Goal: Information Seeking & Learning: Learn about a topic

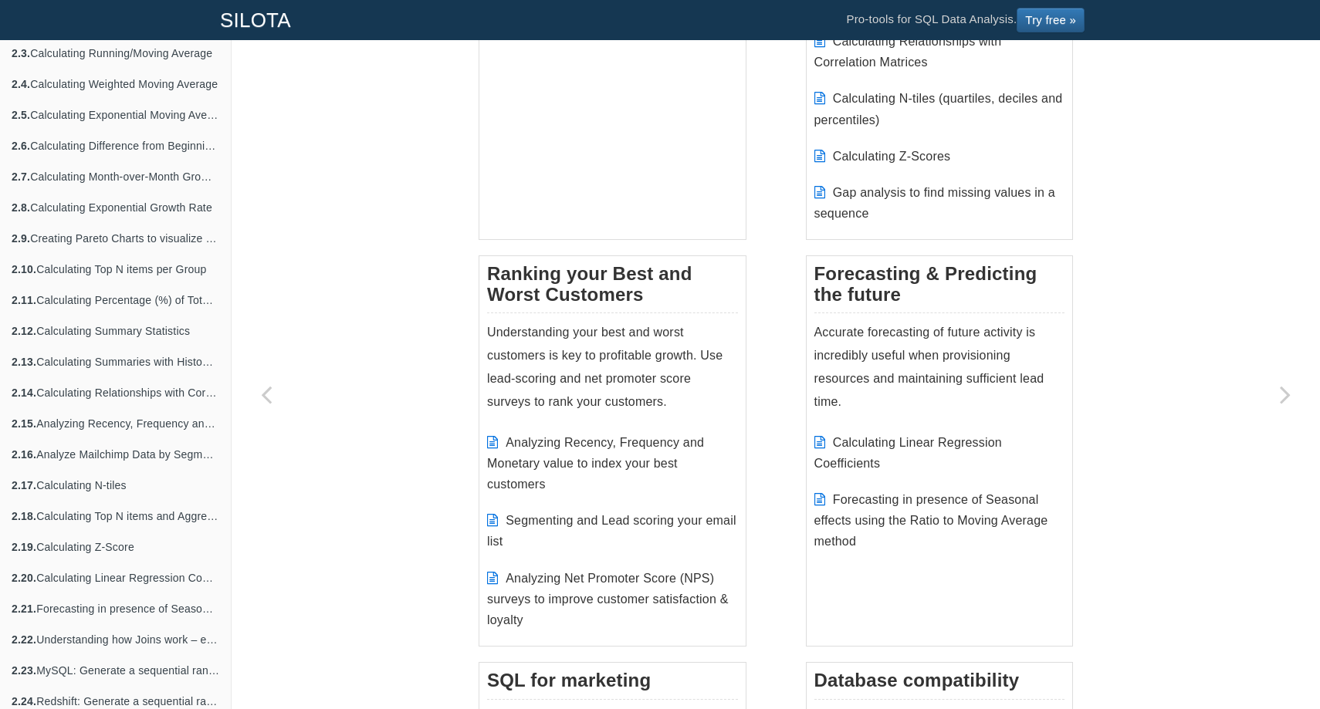
scroll to position [633, 0]
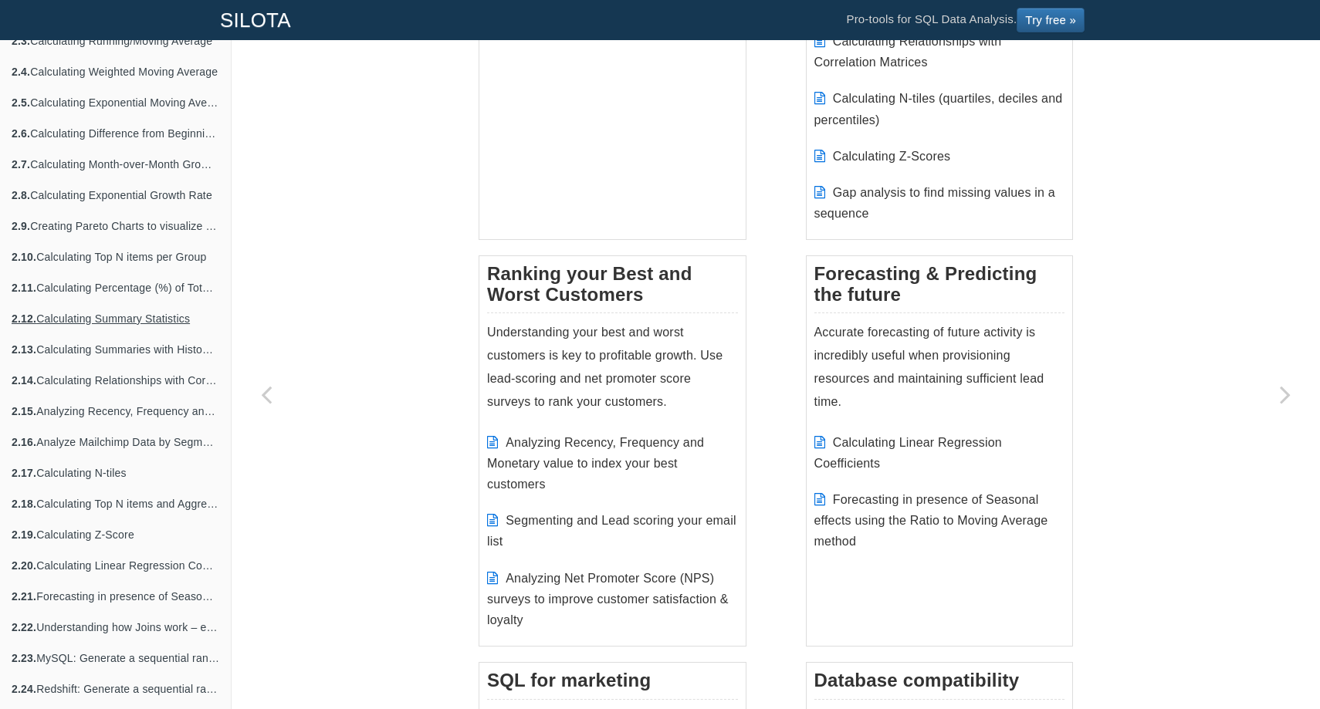
click at [148, 315] on link "2.12. Calculating Summary Statistics" at bounding box center [115, 318] width 231 height 31
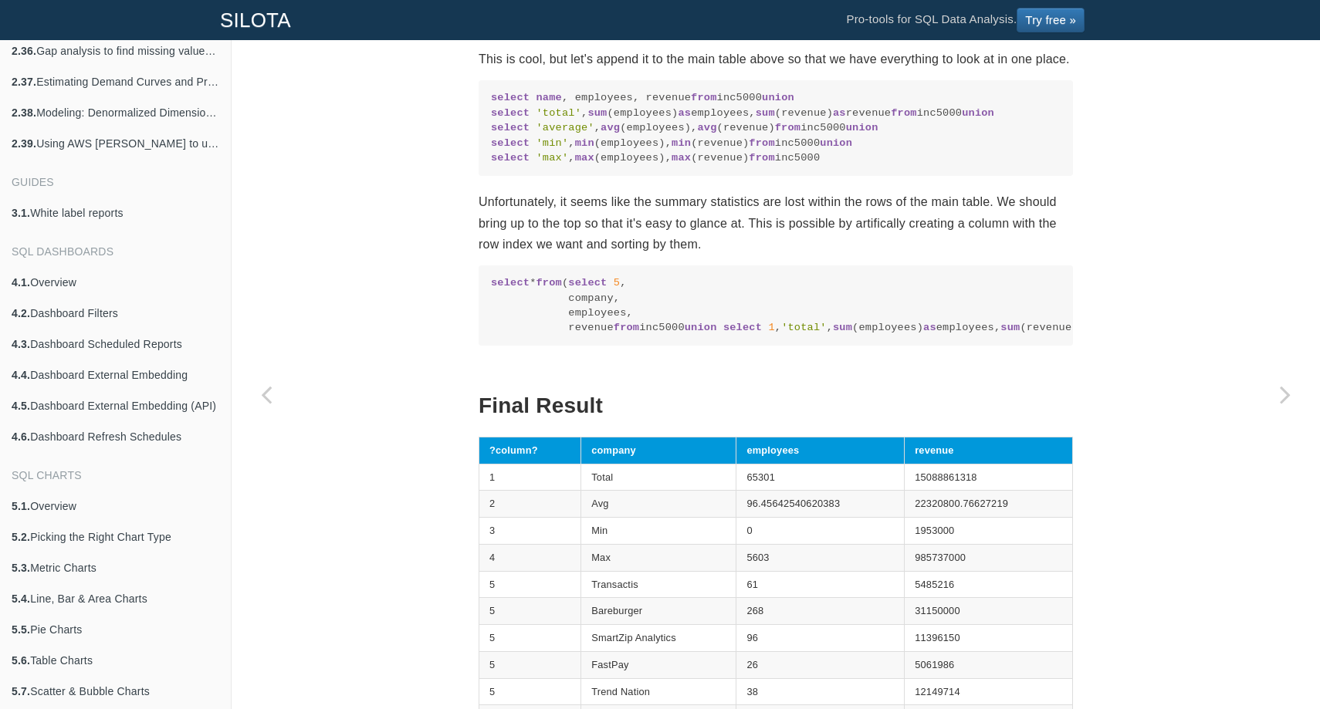
scroll to position [1649, 0]
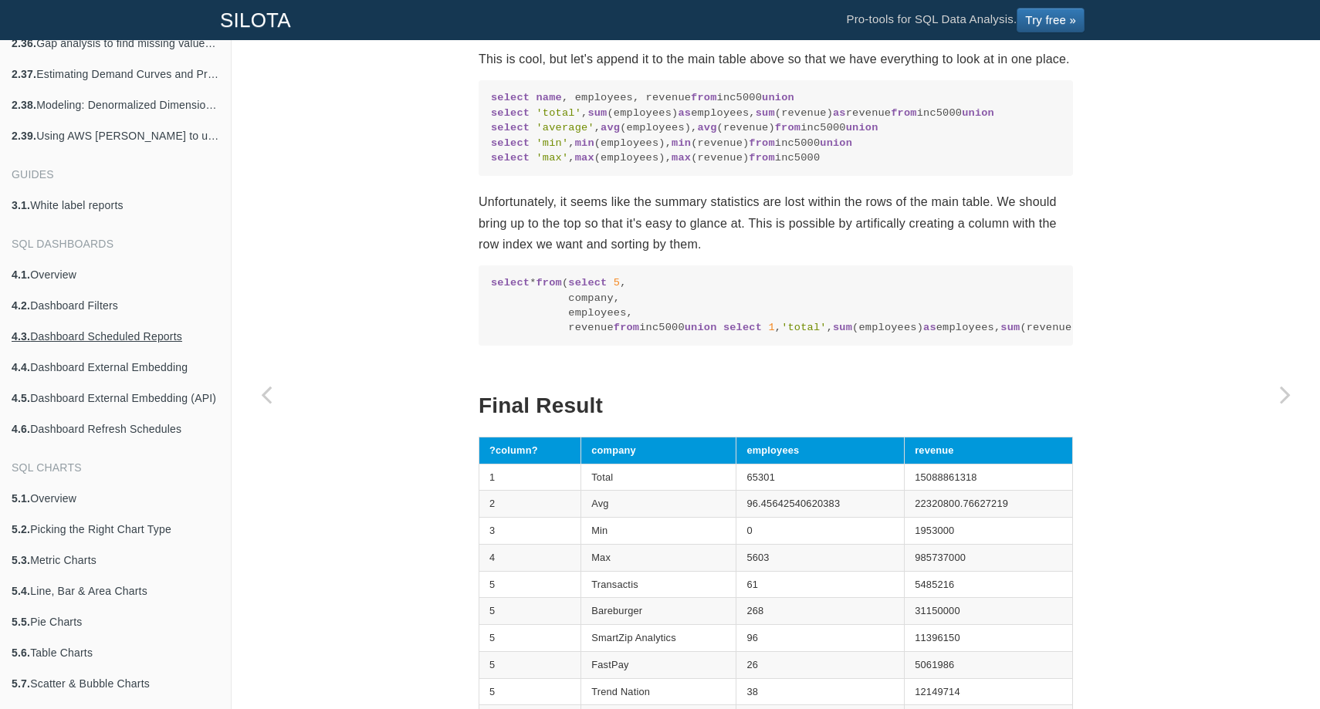
click at [113, 338] on link "4.3. Dashboard Scheduled Reports" at bounding box center [115, 336] width 231 height 31
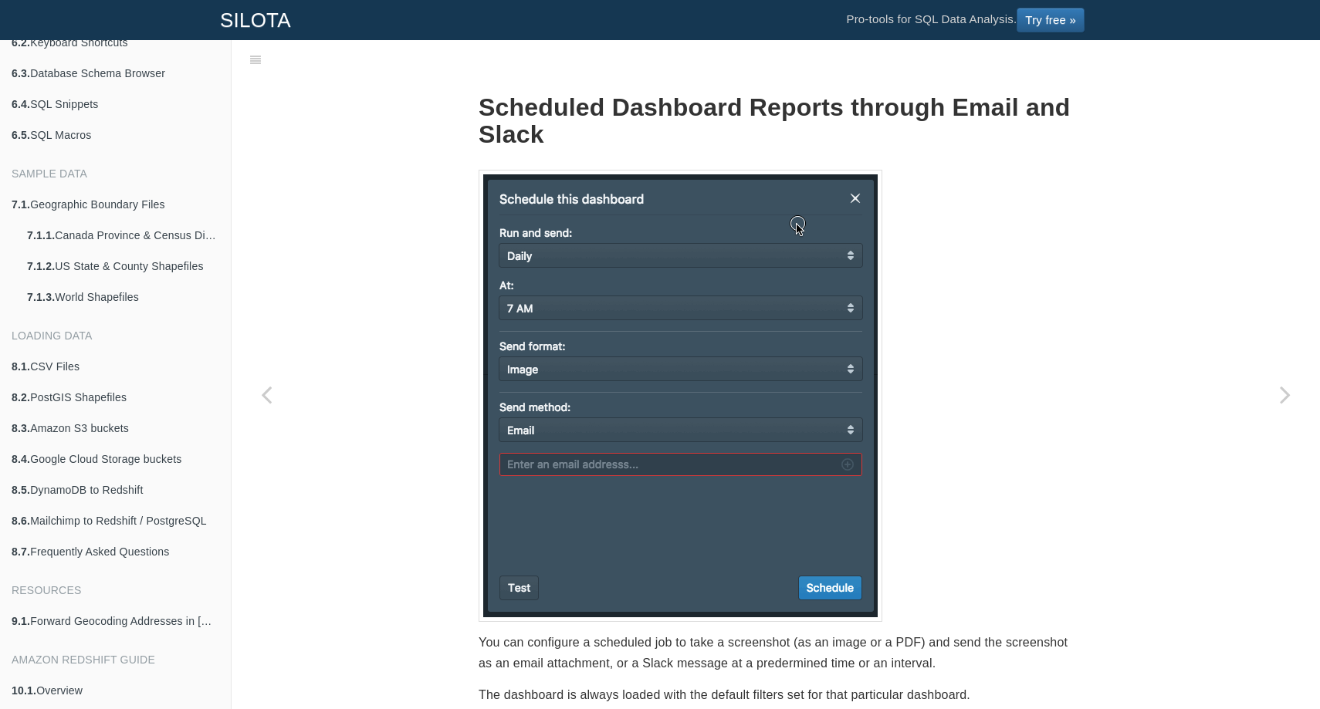
scroll to position [2820, 0]
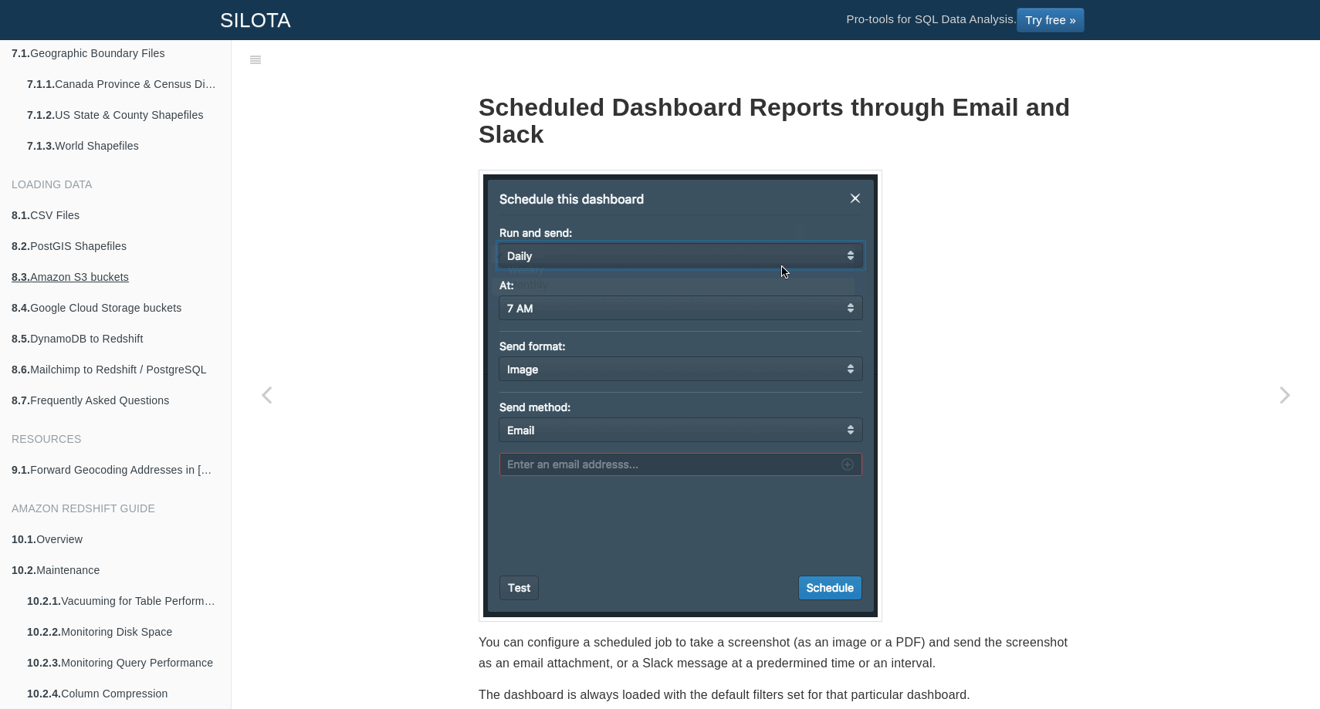
click at [109, 282] on link "8.3. Amazon S3 buckets" at bounding box center [115, 277] width 231 height 31
